Goal: Use online tool/utility: Utilize a website feature to perform a specific function

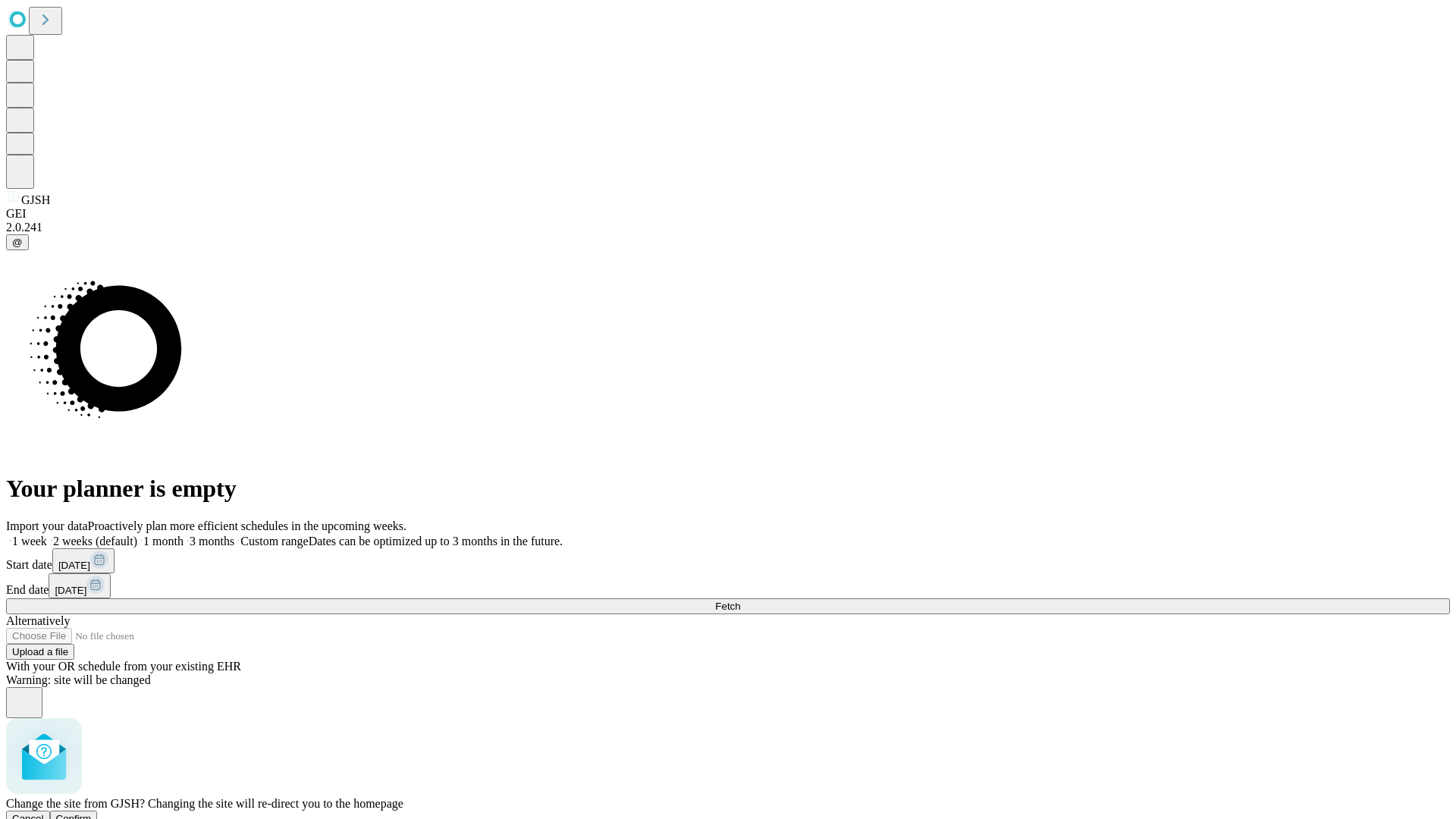
click at [92, 813] on span "Confirm" at bounding box center [74, 819] width 36 height 12
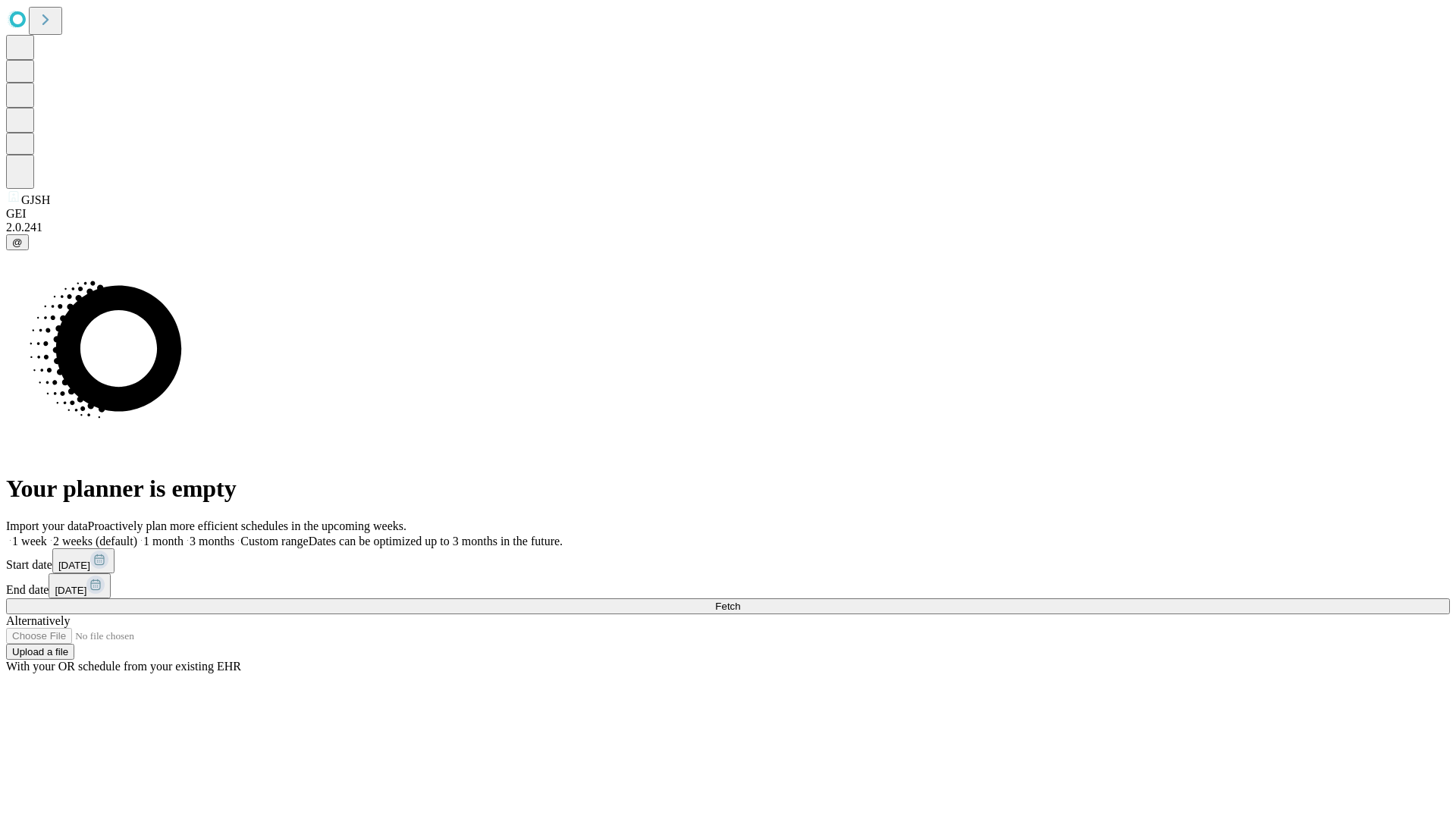
click at [184, 535] on label "1 month" at bounding box center [161, 542] width 46 height 13
click at [740, 600] on span "Fetch" at bounding box center [727, 606] width 25 height 12
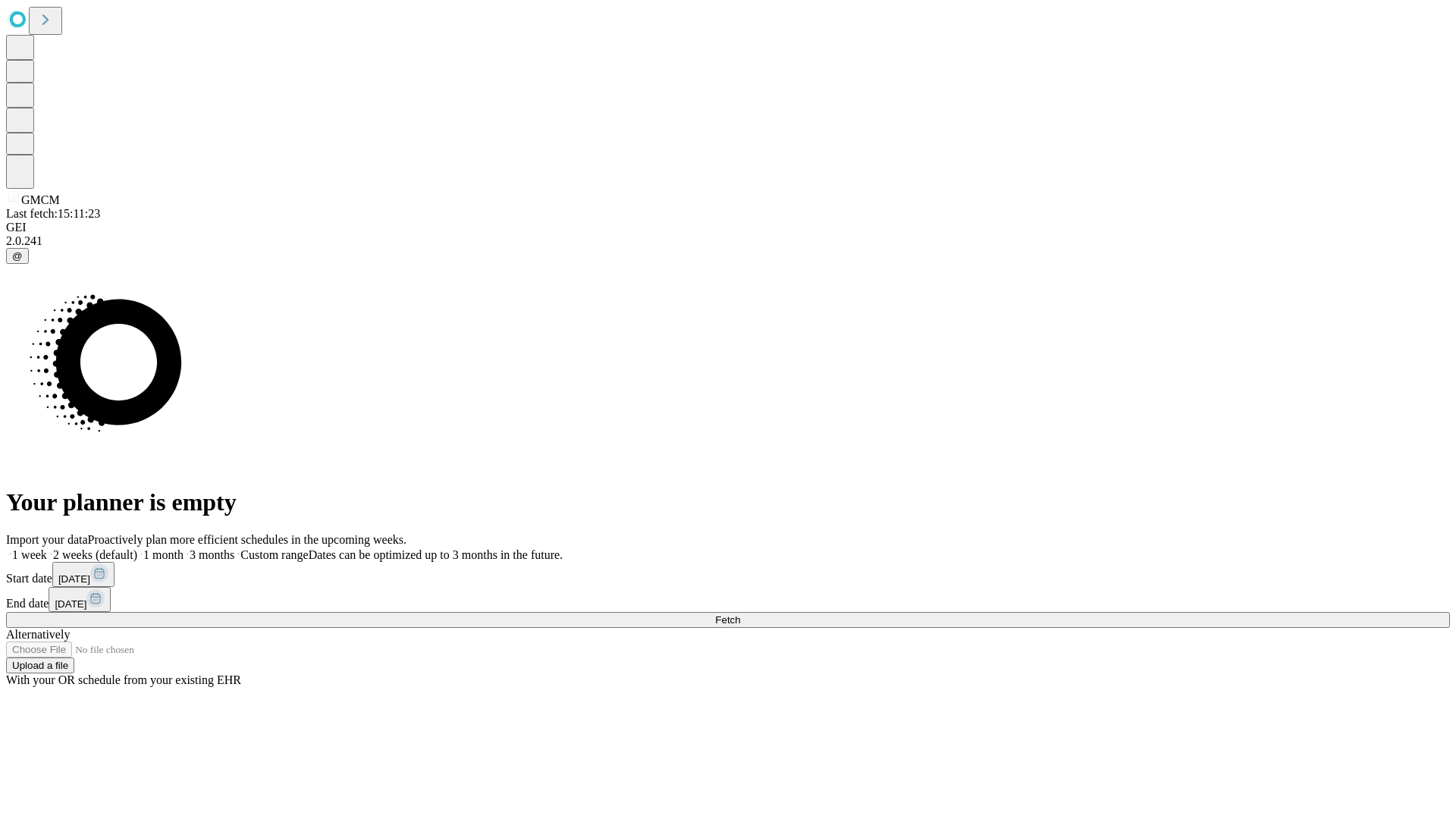
click at [184, 548] on label "1 month" at bounding box center [161, 555] width 46 height 13
click at [740, 614] on span "Fetch" at bounding box center [727, 620] width 25 height 12
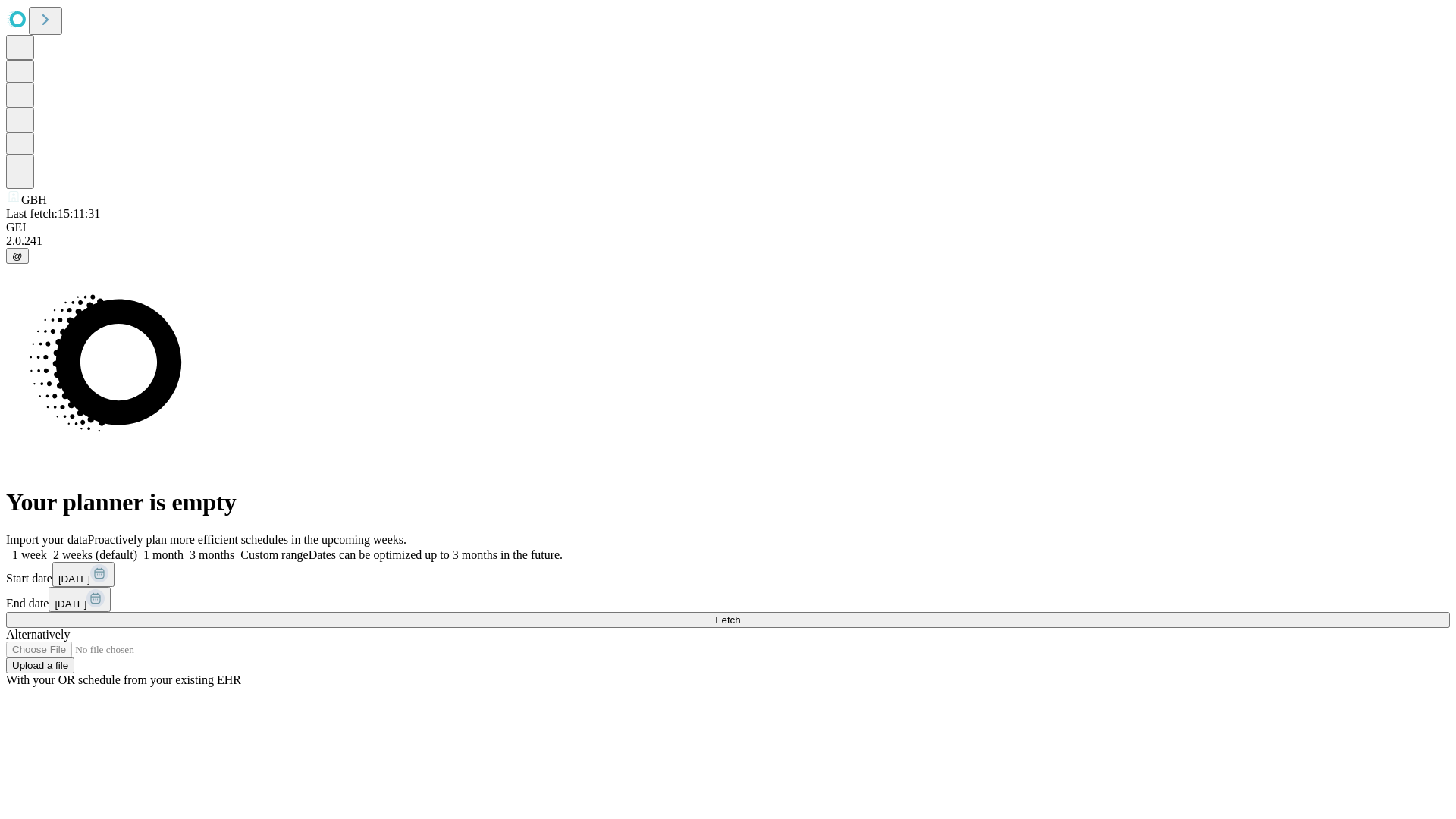
click at [184, 548] on label "1 month" at bounding box center [161, 555] width 46 height 13
click at [740, 614] on span "Fetch" at bounding box center [727, 620] width 25 height 12
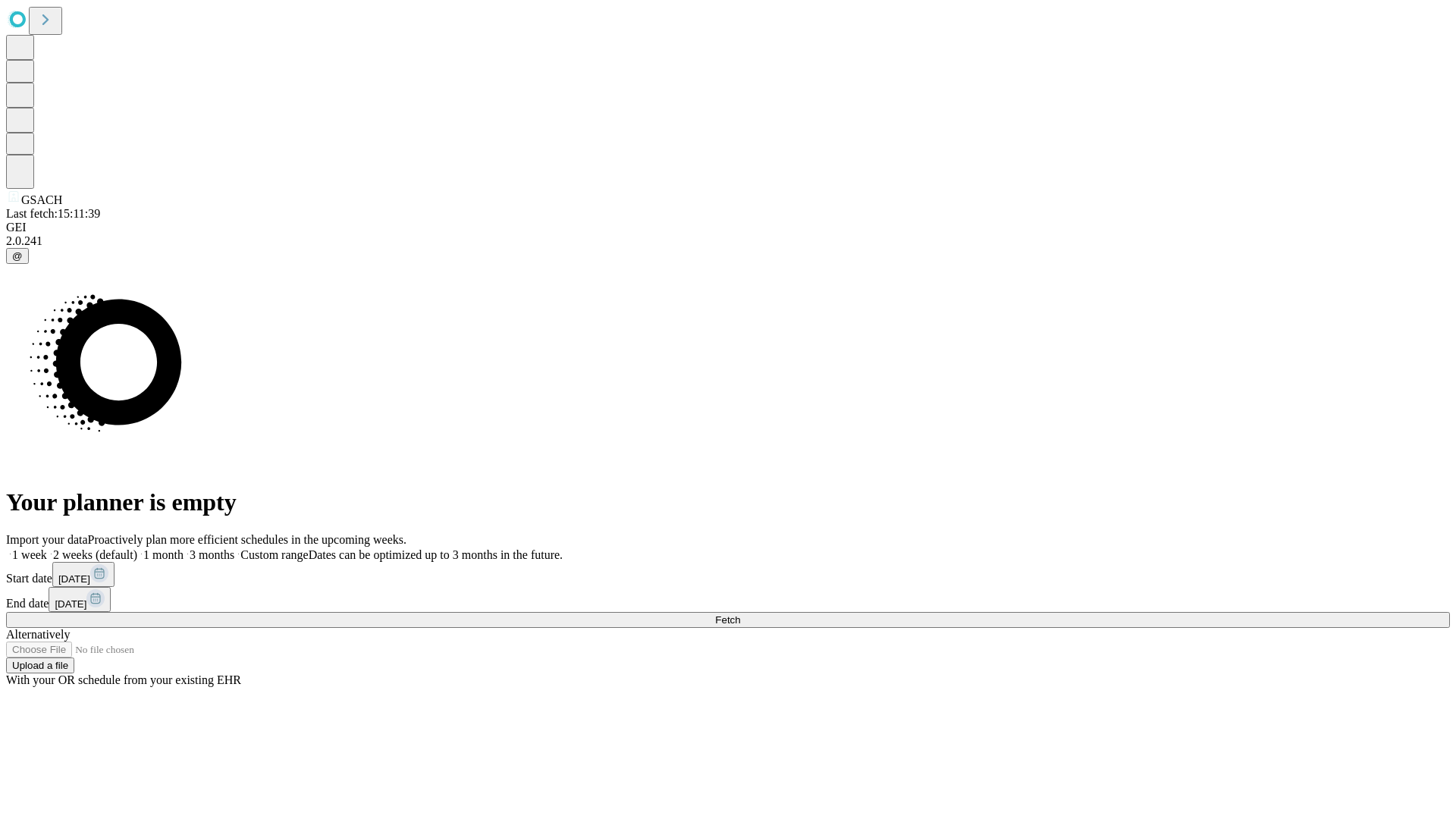
click at [740, 614] on span "Fetch" at bounding box center [727, 620] width 25 height 12
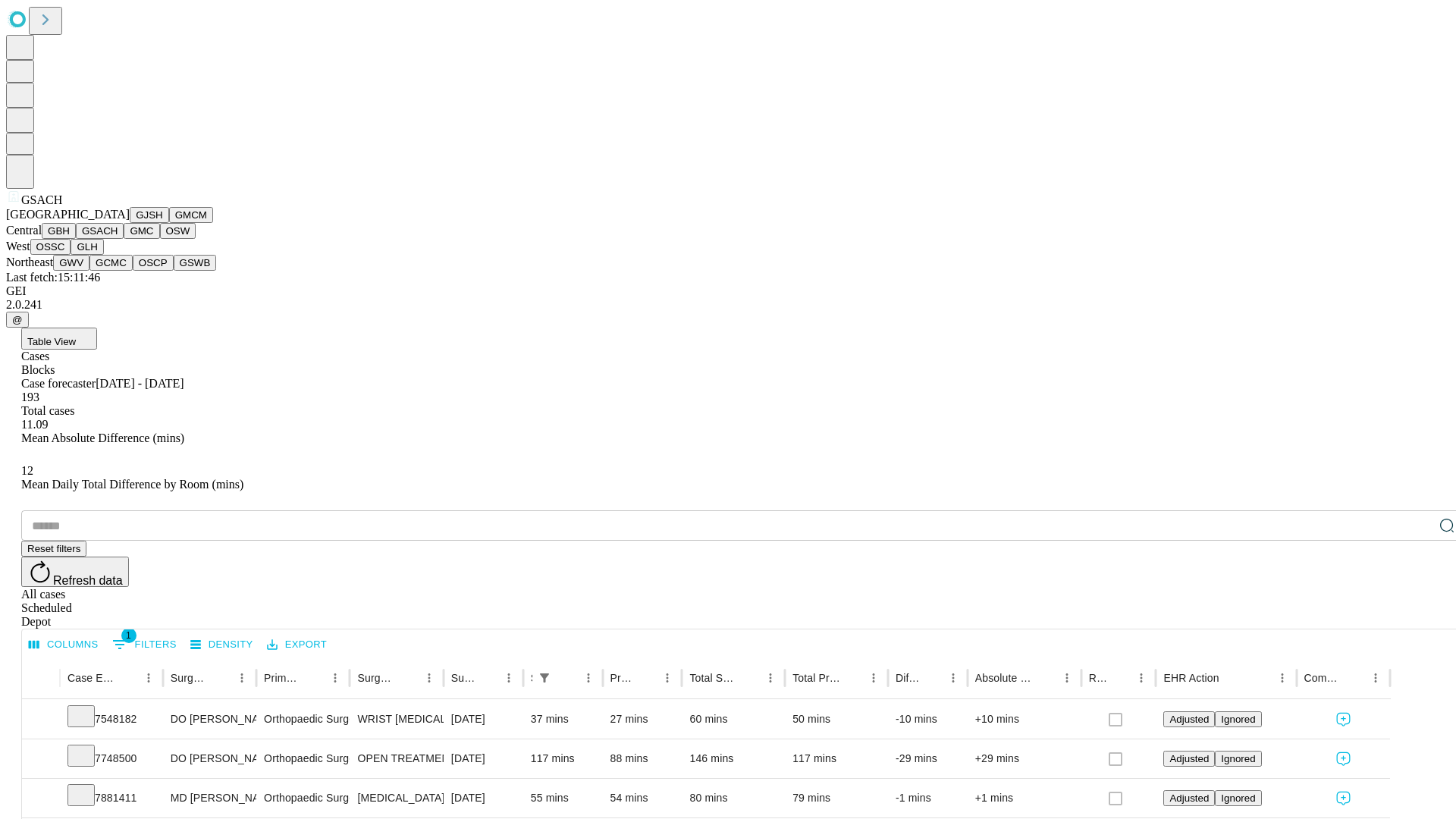
click at [123, 238] on button "GMC" at bounding box center [141, 230] width 36 height 16
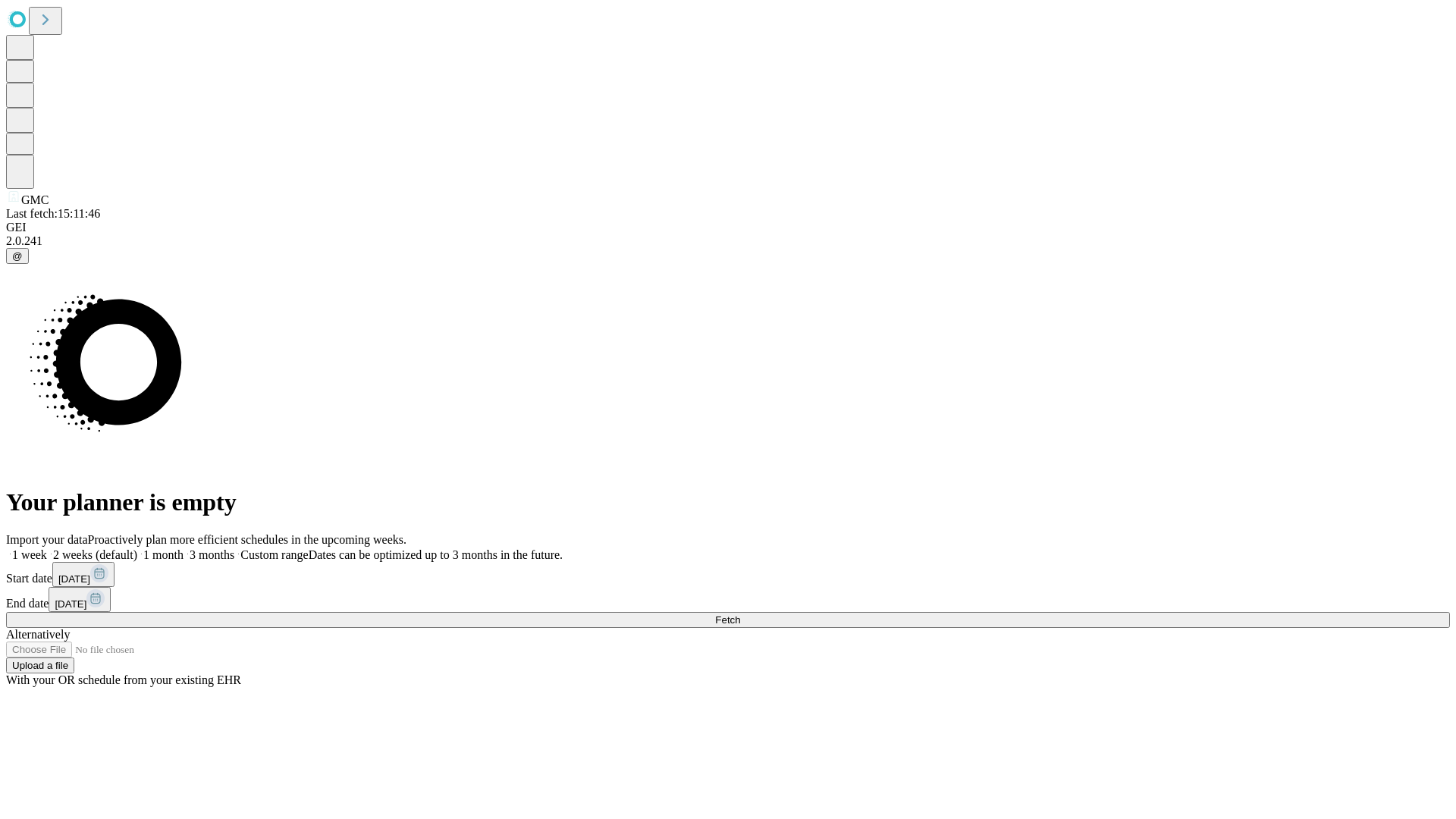
click at [184, 548] on label "1 month" at bounding box center [161, 555] width 46 height 13
click at [740, 614] on span "Fetch" at bounding box center [727, 620] width 25 height 12
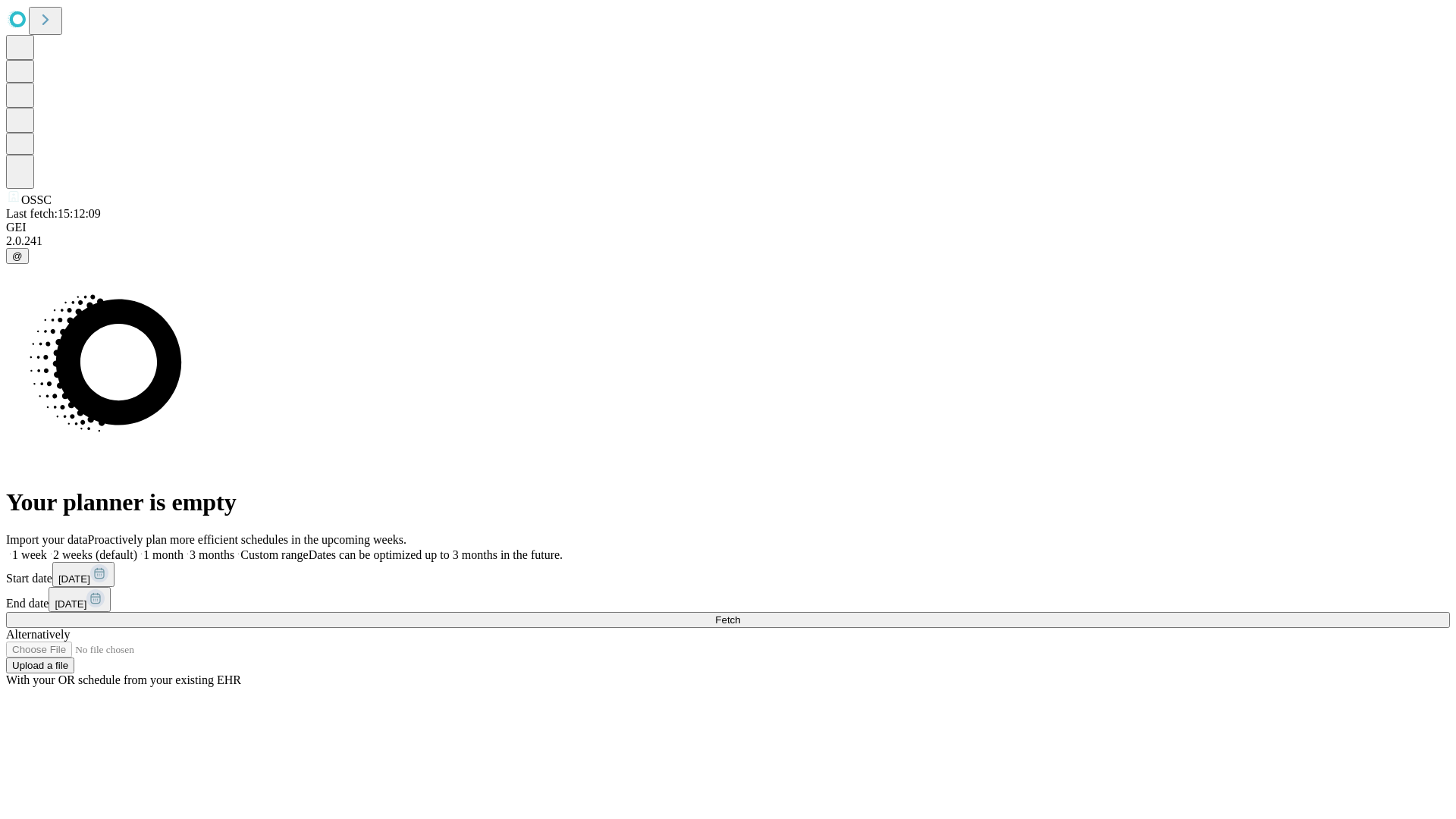
click at [740, 614] on span "Fetch" at bounding box center [727, 620] width 25 height 12
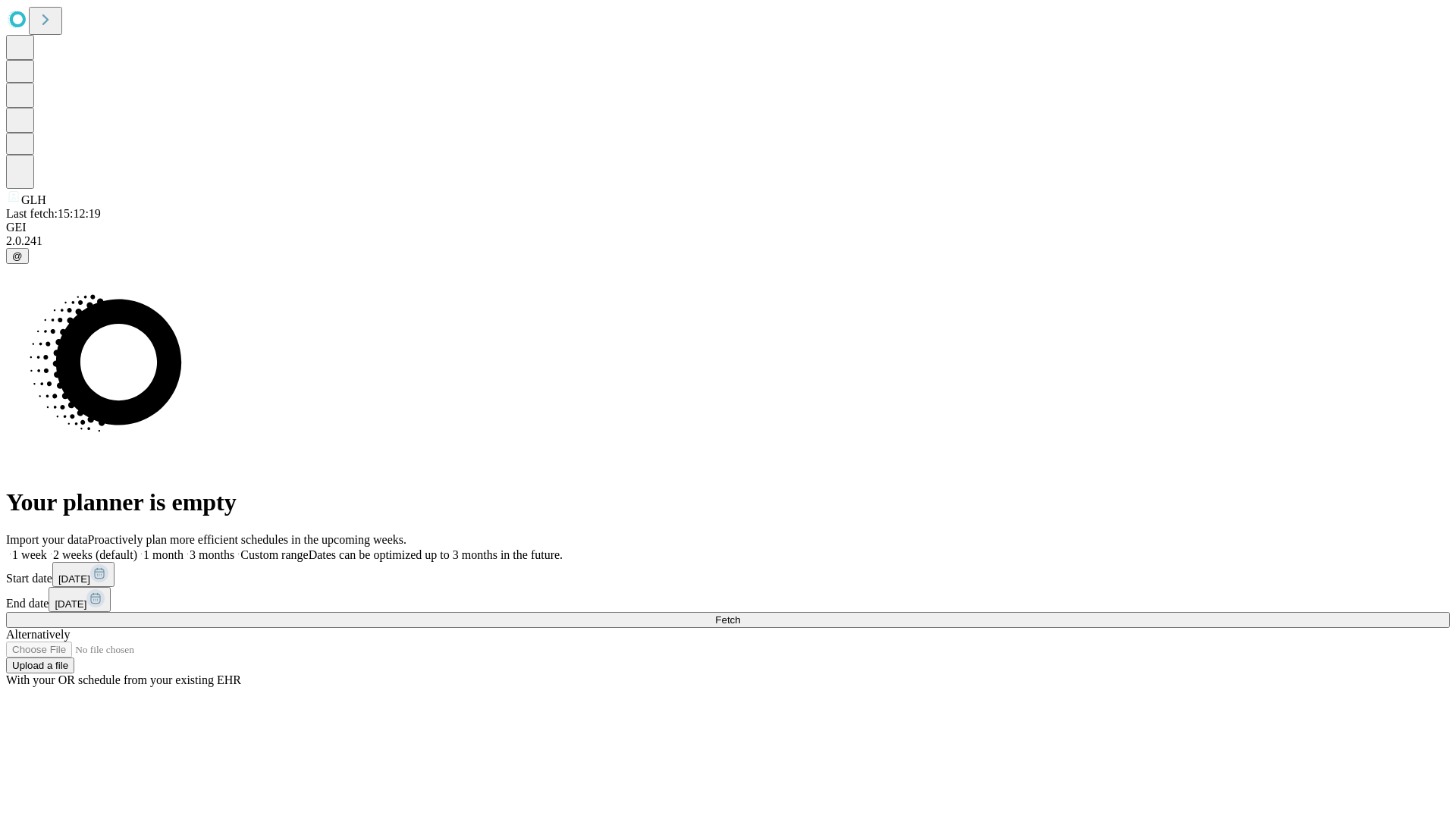
click at [184, 548] on label "1 month" at bounding box center [161, 555] width 46 height 13
click at [740, 614] on span "Fetch" at bounding box center [727, 620] width 25 height 12
click at [184, 548] on label "1 month" at bounding box center [161, 555] width 46 height 13
click at [740, 614] on span "Fetch" at bounding box center [727, 620] width 25 height 12
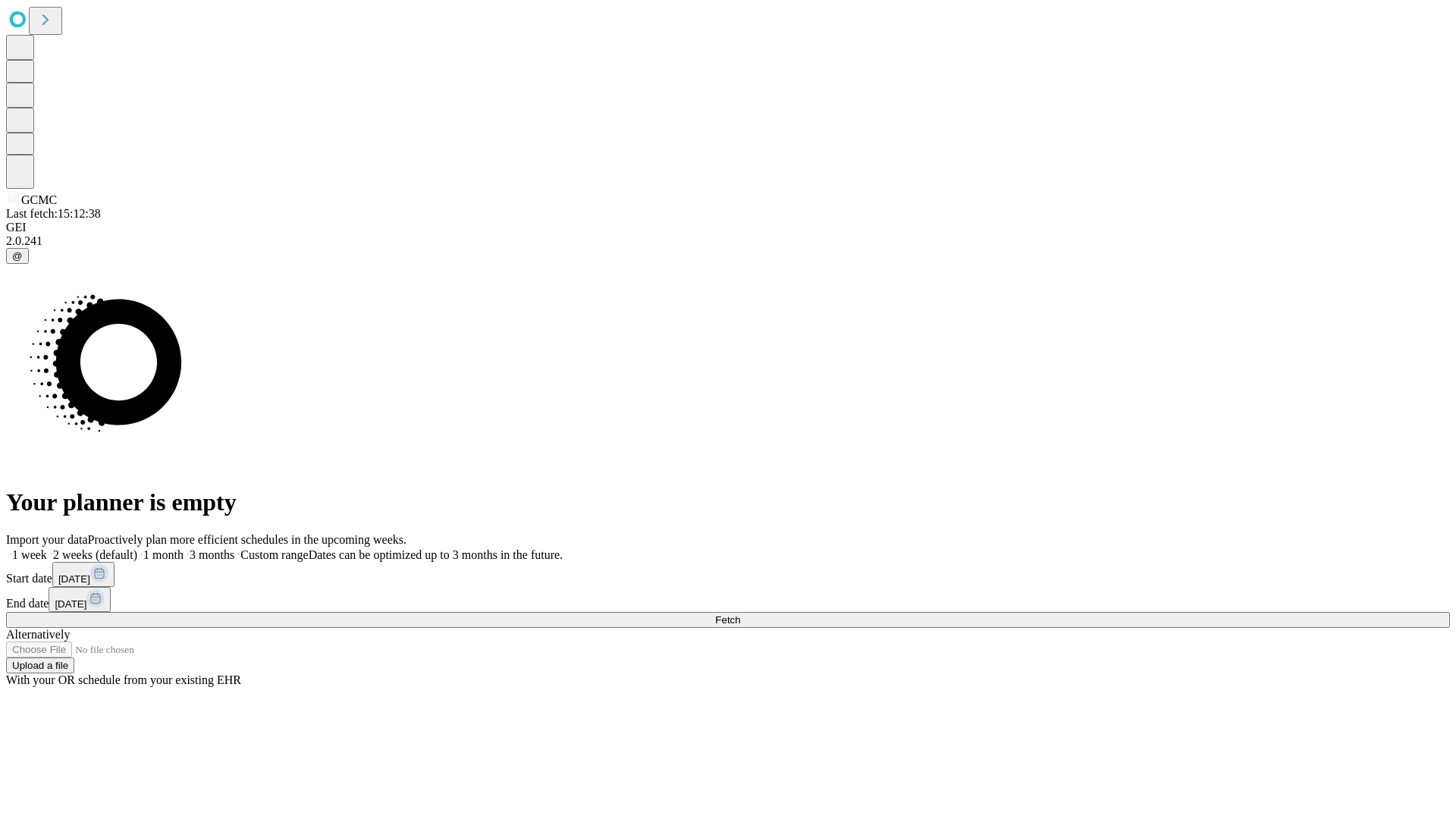
click at [184, 548] on label "1 month" at bounding box center [161, 555] width 46 height 13
click at [740, 614] on span "Fetch" at bounding box center [727, 620] width 25 height 12
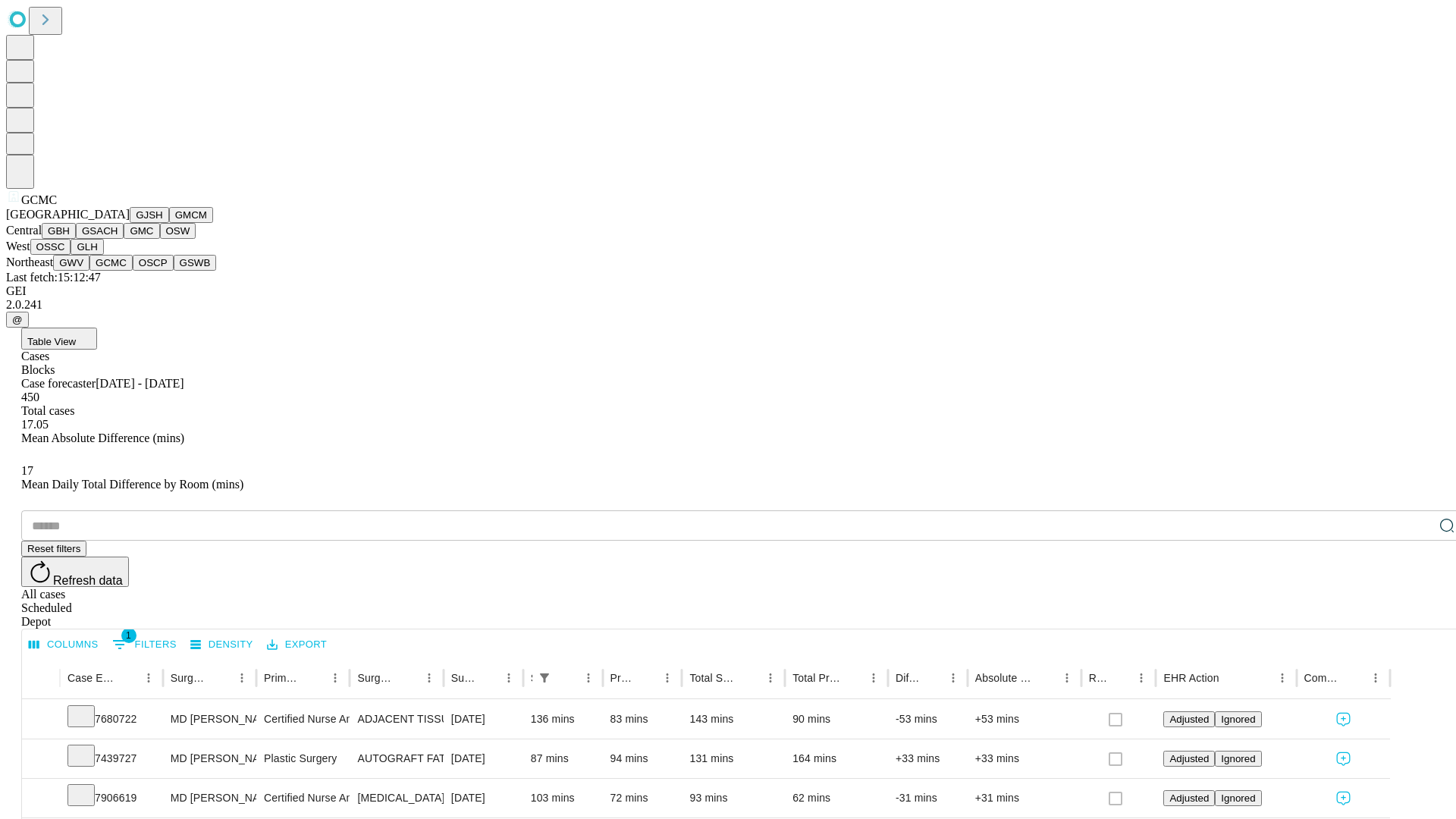
click at [133, 271] on button "OSCP" at bounding box center [152, 263] width 41 height 16
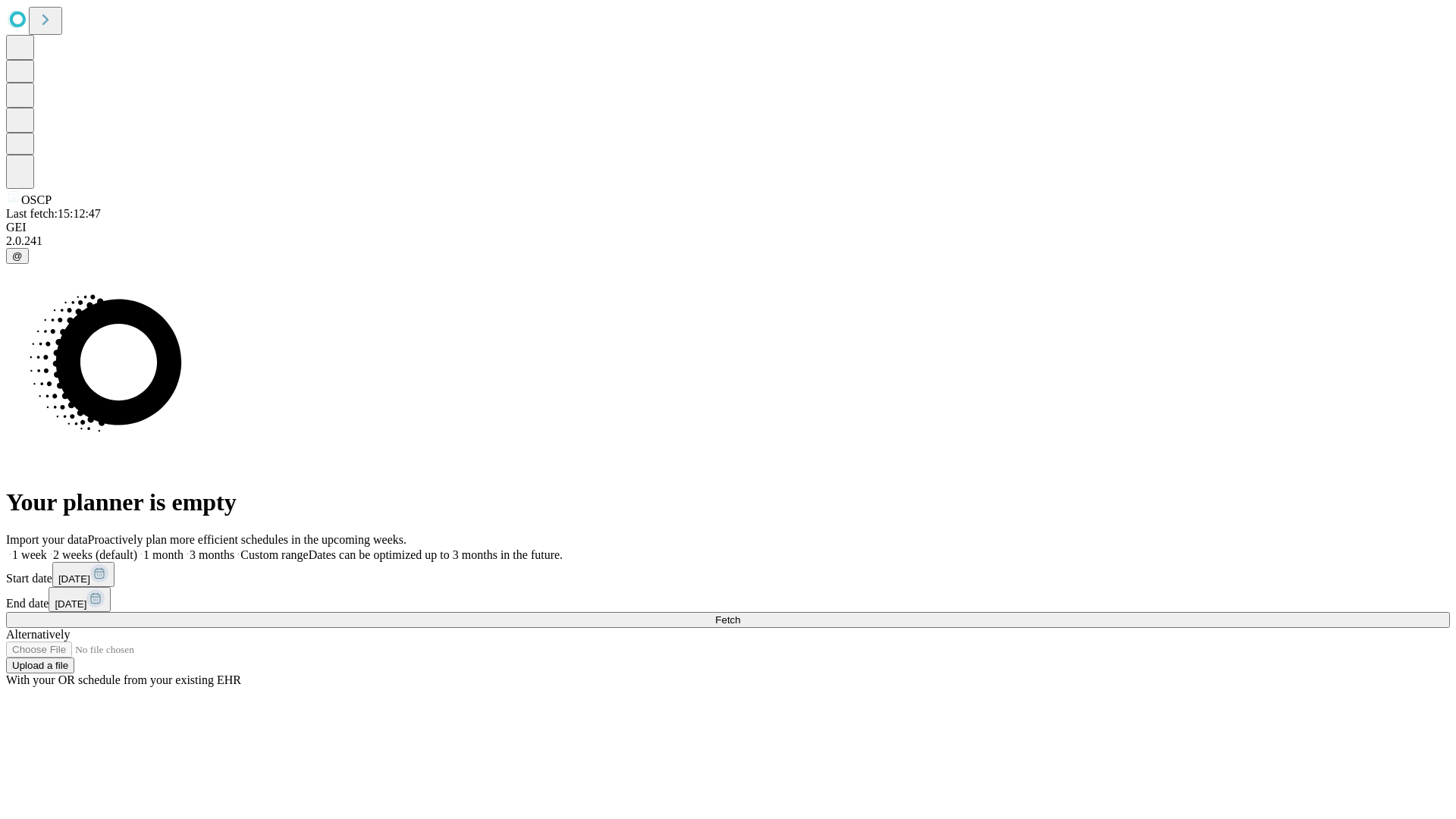
click at [184, 548] on label "1 month" at bounding box center [161, 555] width 46 height 13
click at [740, 614] on span "Fetch" at bounding box center [727, 620] width 25 height 12
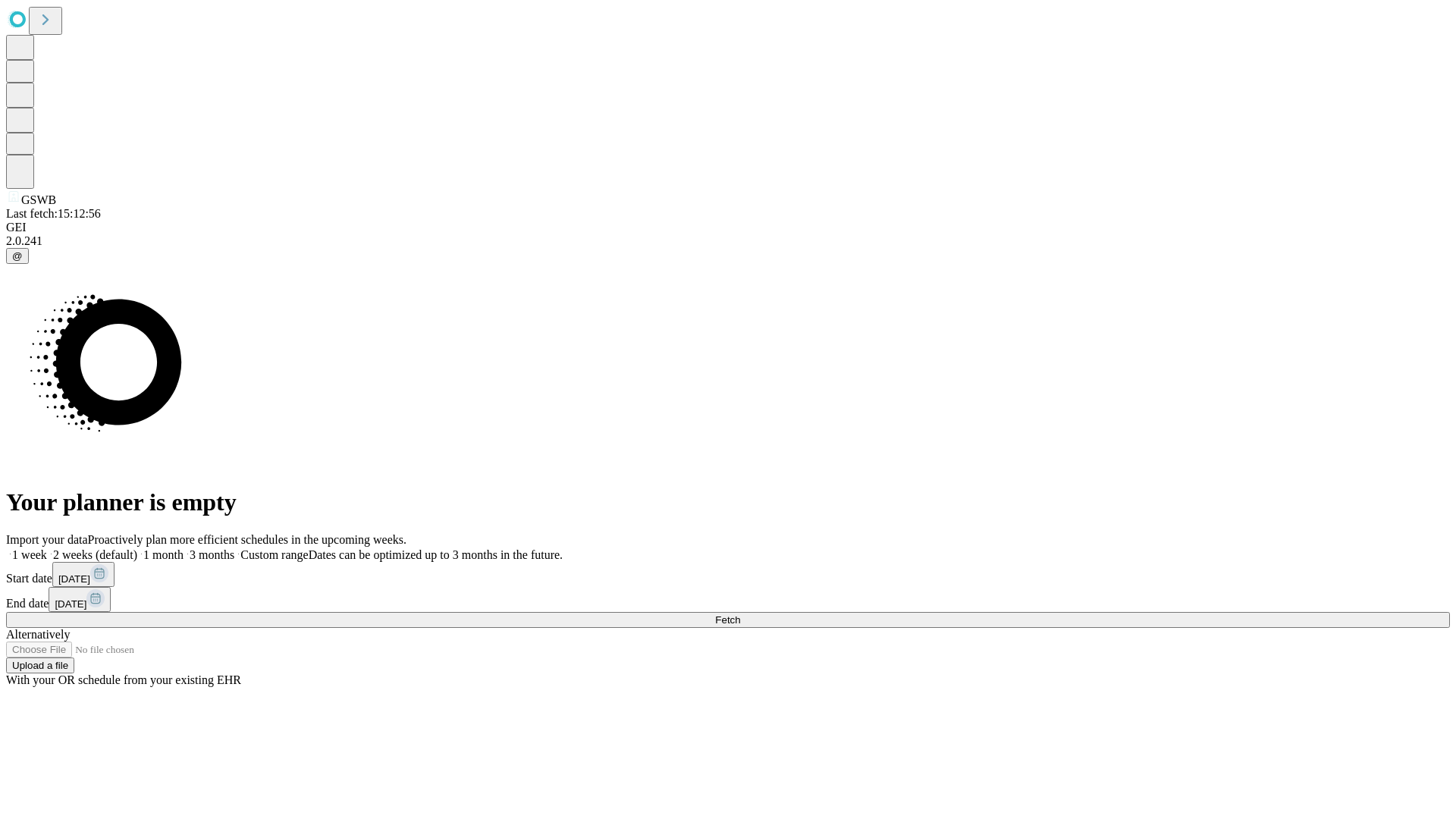
click at [184, 548] on label "1 month" at bounding box center [161, 555] width 46 height 13
click at [740, 614] on span "Fetch" at bounding box center [727, 620] width 25 height 12
